Goal: Information Seeking & Learning: Find specific fact

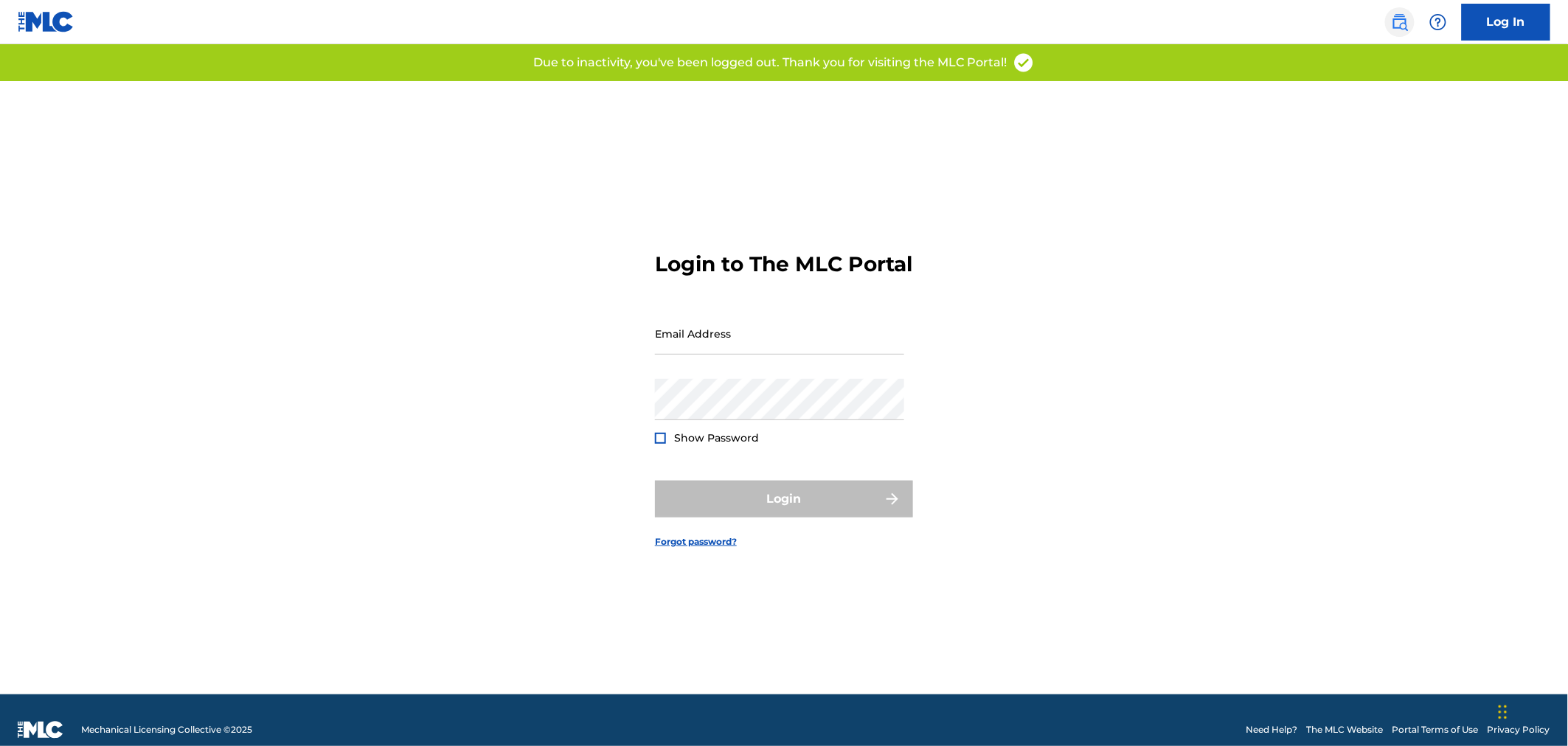
click at [1394, 19] on img at bounding box center [1399, 21] width 18 height 18
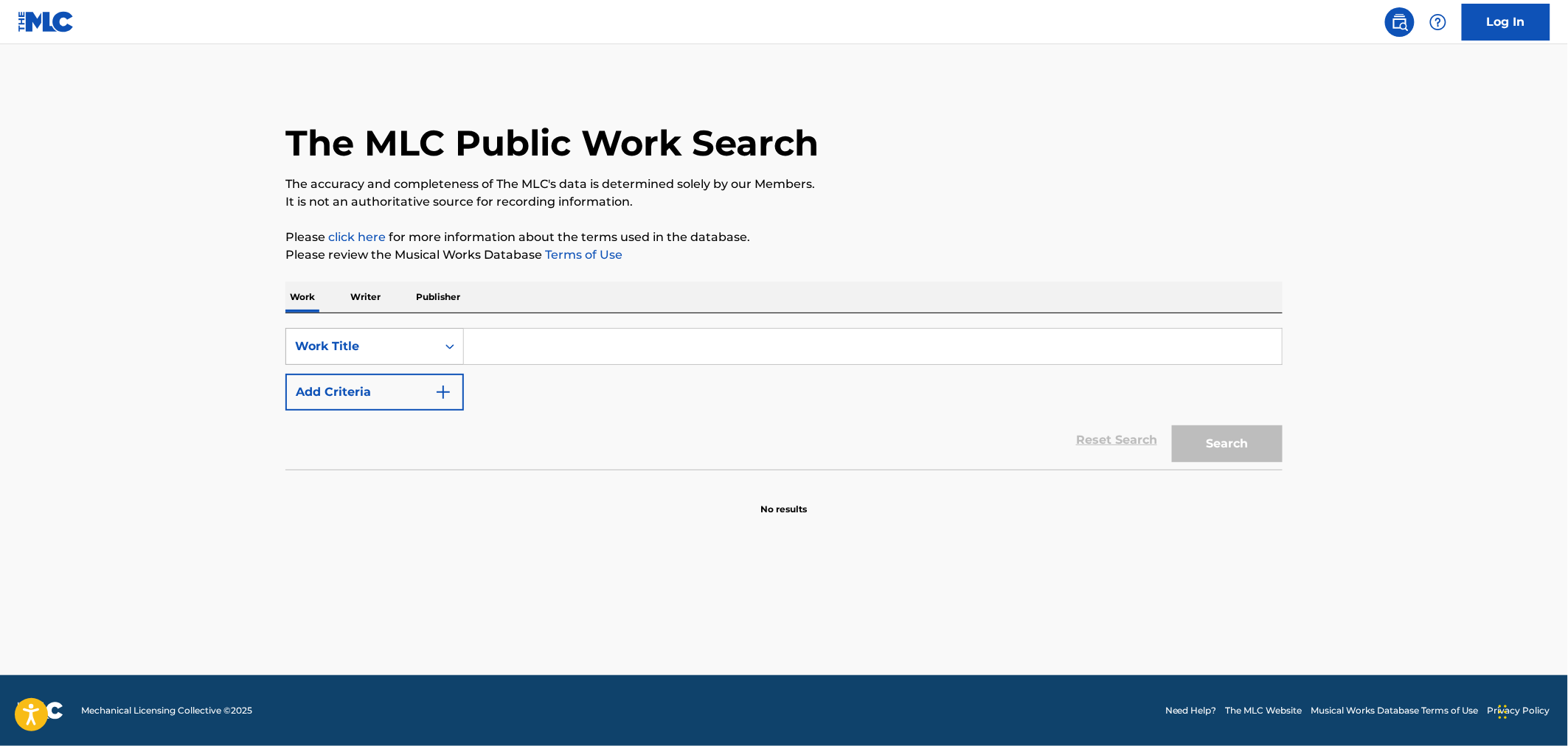
click at [421, 344] on div "Work Title" at bounding box center [361, 346] width 133 height 18
click at [415, 385] on div "MLC Song Code" at bounding box center [374, 383] width 177 height 37
click at [479, 349] on input "Search Form" at bounding box center [872, 346] width 818 height 35
paste input "C06124"
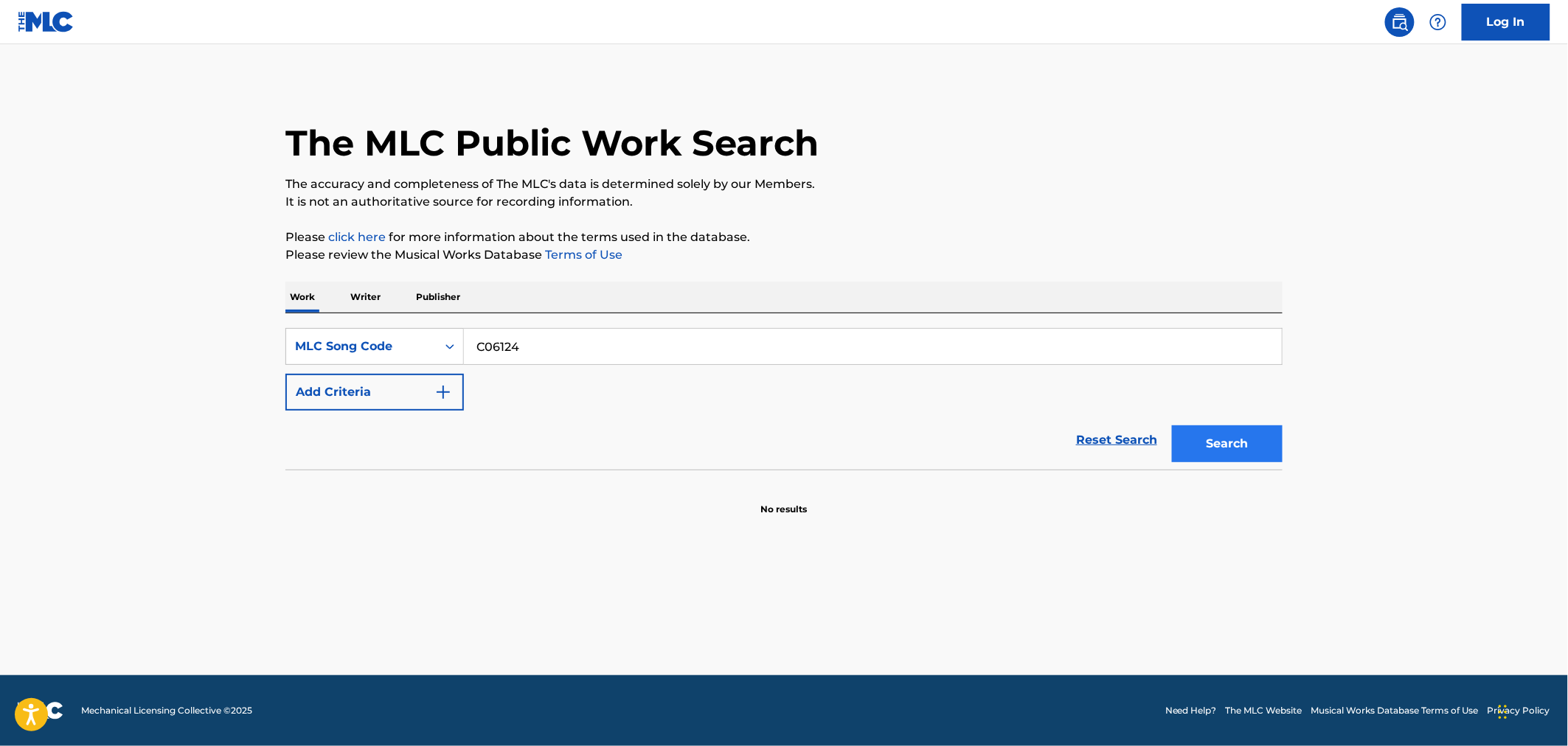
type input "C06124"
click at [1243, 453] on button "Search" at bounding box center [1227, 444] width 111 height 37
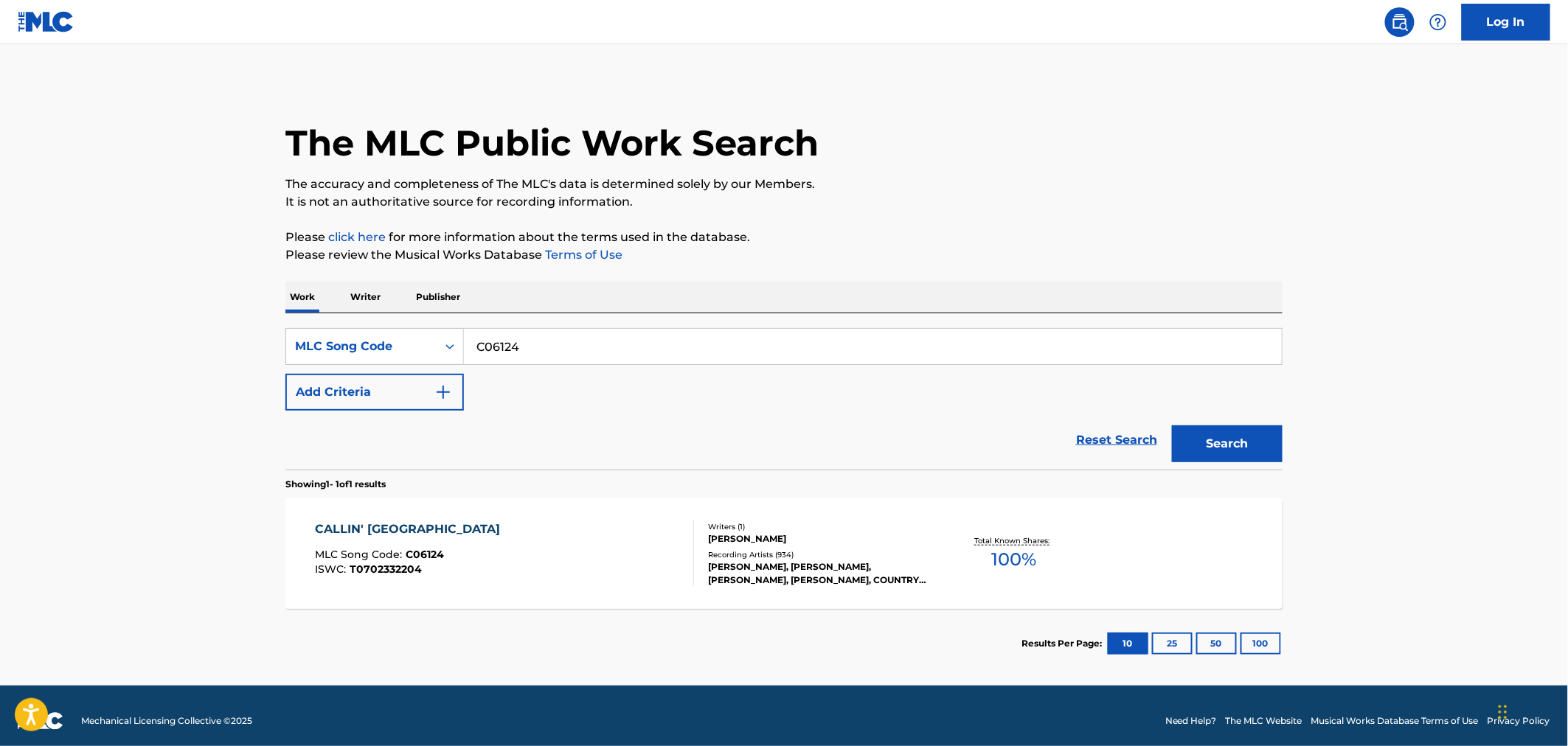
click at [635, 516] on div "CALLIN' BATON ROUGE MLC Song Code : C06124 ISWC : T0702332204 Writers ( 1 ) DEN…" at bounding box center [784, 553] width 997 height 110
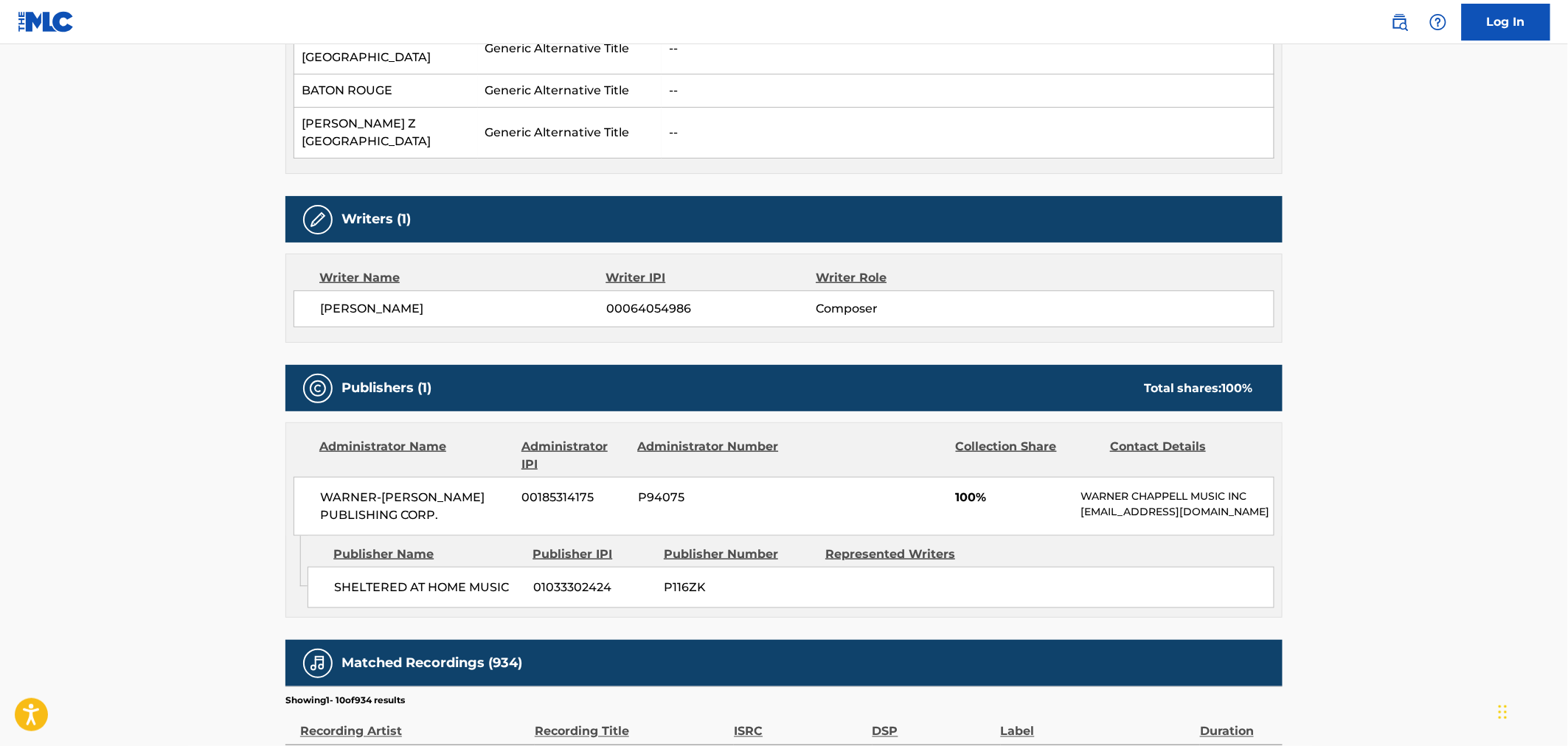
scroll to position [982, 0]
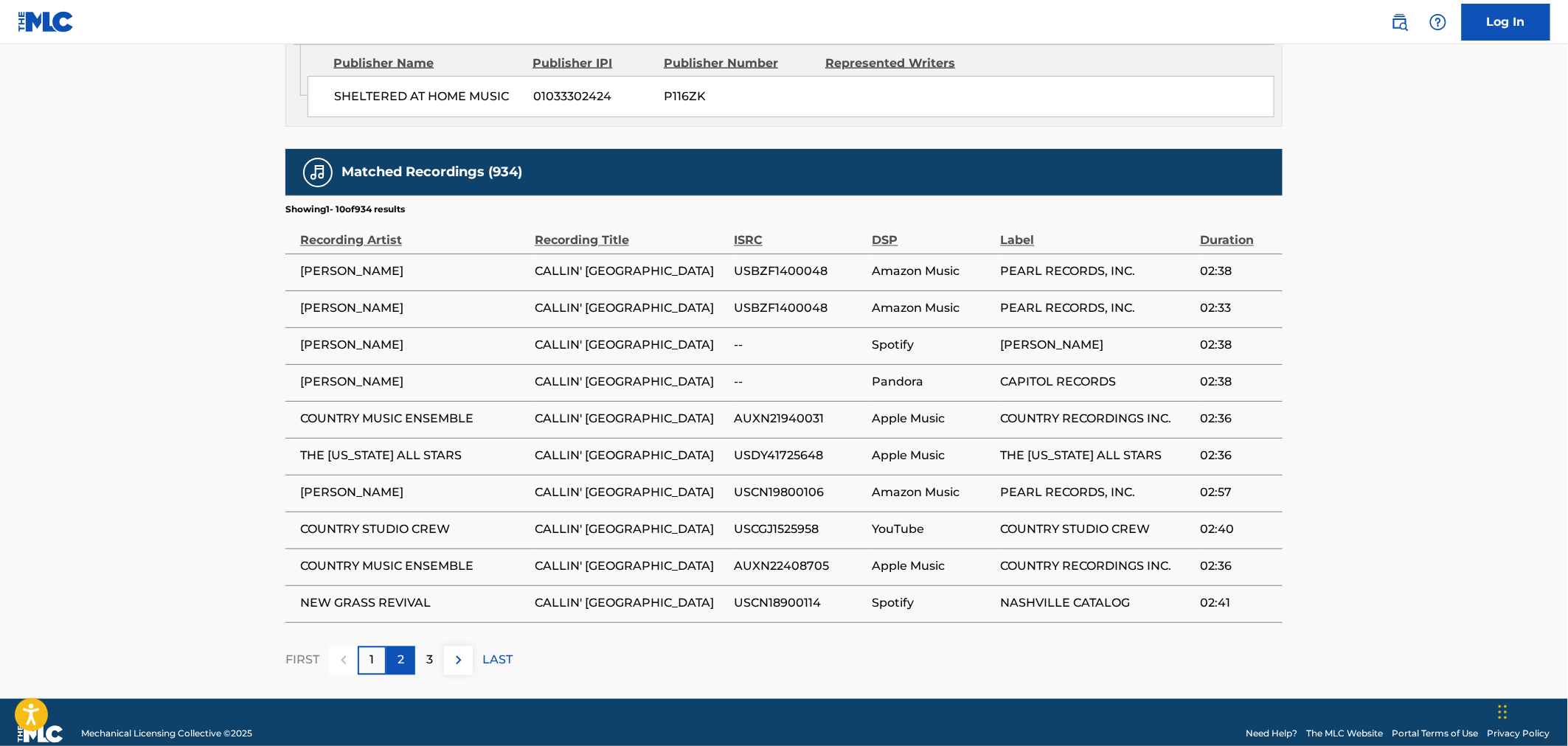
click at [386, 647] on div "2" at bounding box center [401, 661] width 29 height 29
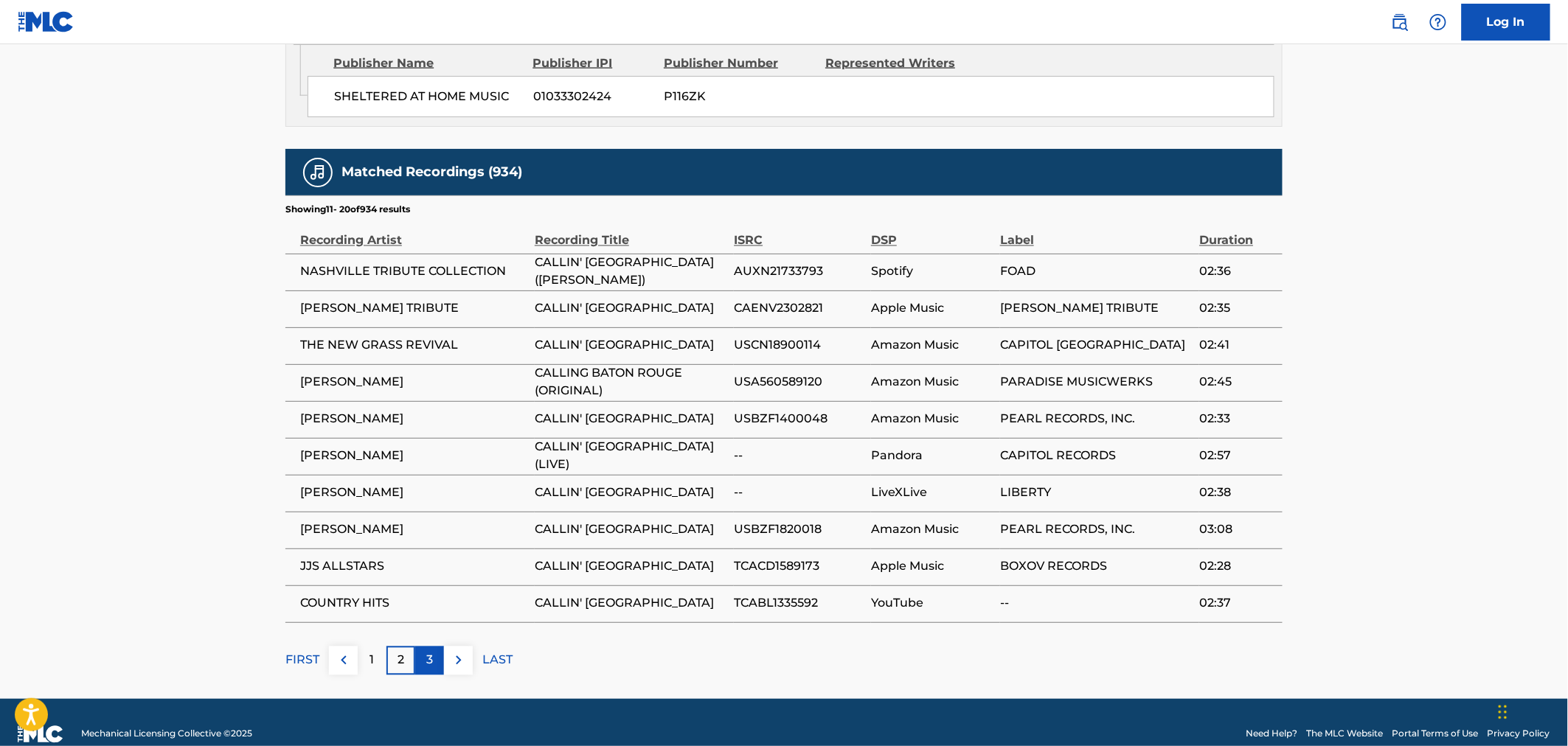
click at [425, 647] on div "3" at bounding box center [430, 661] width 29 height 29
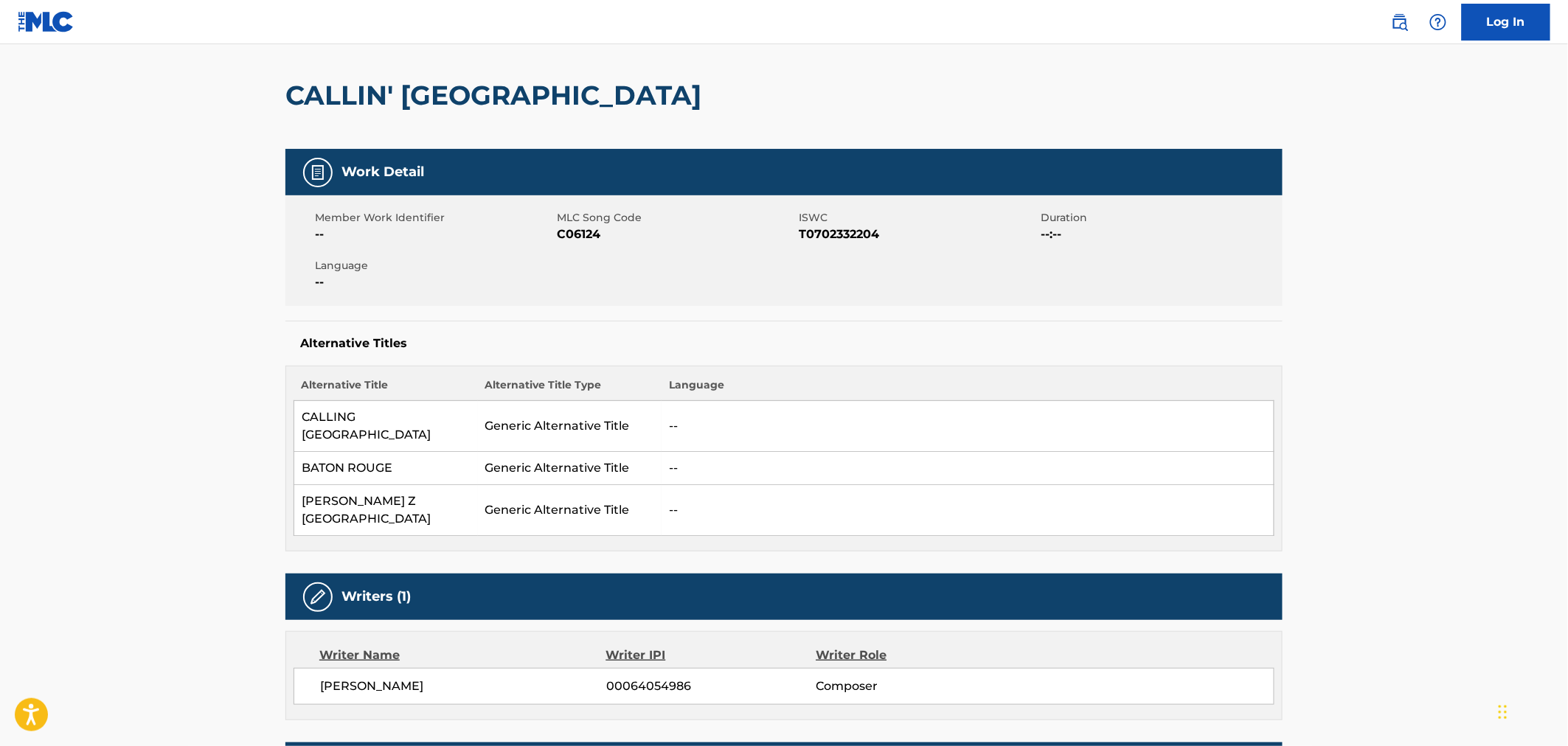
scroll to position [0, 0]
